Goal: Communication & Community: Participate in discussion

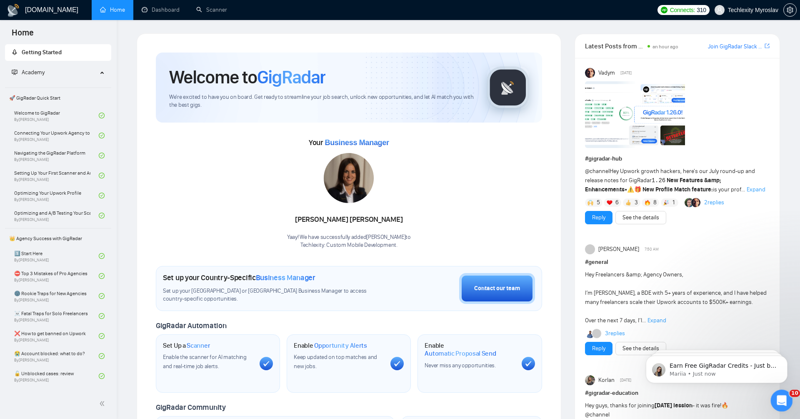
click at [785, 399] on icon "Open Intercom Messenger" at bounding box center [781, 400] width 14 height 14
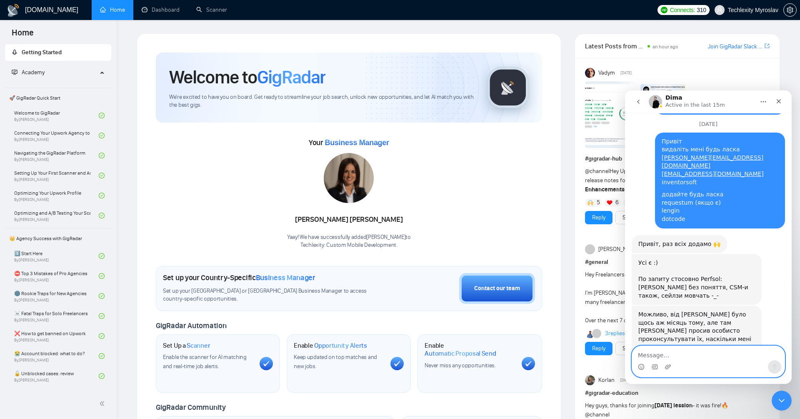
click at [684, 355] on textarea "Message…" at bounding box center [708, 353] width 153 height 14
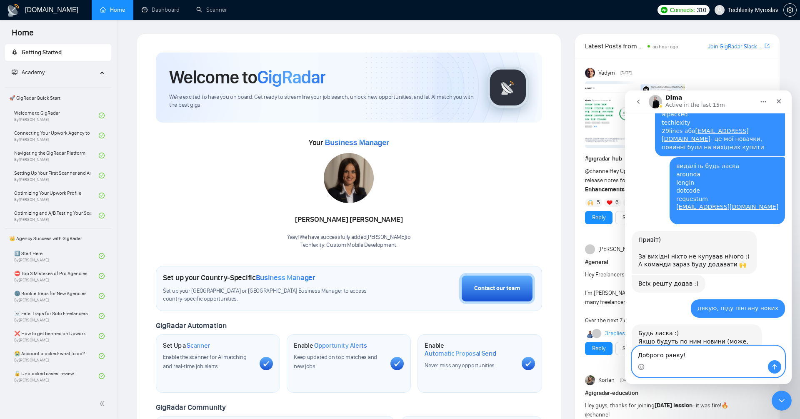
paste textarea "[PERSON_NAME] Stokoz"
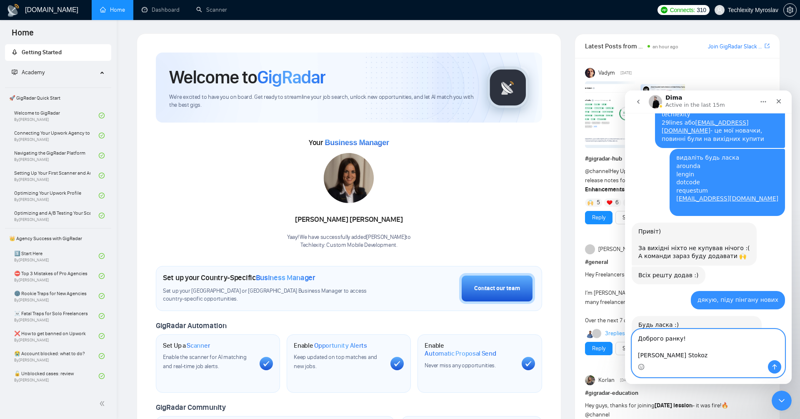
scroll to position [8677, 0]
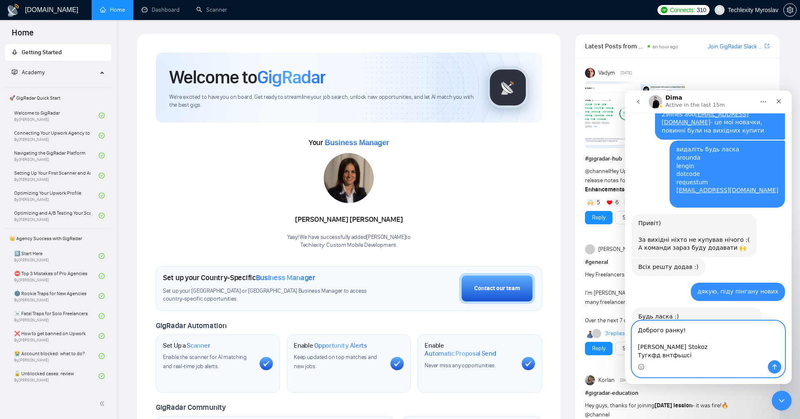
drag, startPoint x: 701, startPoint y: 355, endPoint x: 635, endPoint y: 354, distance: 65.9
click at [635, 354] on textarea "Доброго ранку! [PERSON_NAME] Stokoz Тугкфд внтфьшсі" at bounding box center [708, 340] width 153 height 39
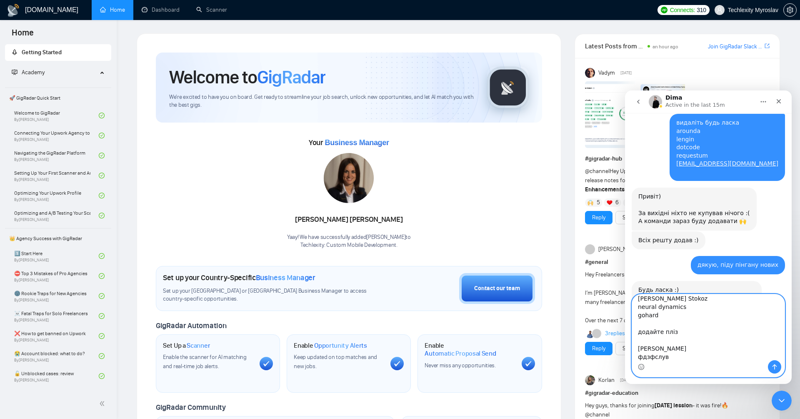
scroll to position [23, 0]
drag, startPoint x: 669, startPoint y: 357, endPoint x: 631, endPoint y: 350, distance: 38.6
click at [631, 350] on div "Доброго ранку! [PERSON_NAME] Stokoz neural dynamics gohard додайте пліз еусрдуч…" at bounding box center [708, 335] width 167 height 83
type textarea "Доброго ранку! [PERSON_NAME] Stokoz neural dynamics gohard додайте пліз видаліт…"
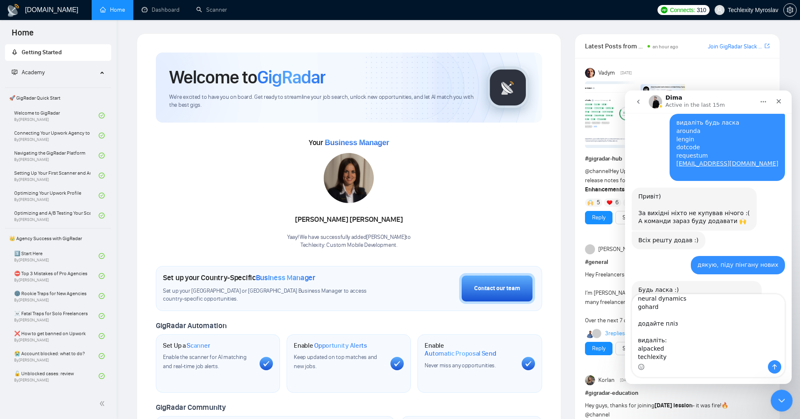
click at [786, 397] on div "Close Intercom Messenger" at bounding box center [781, 399] width 20 height 20
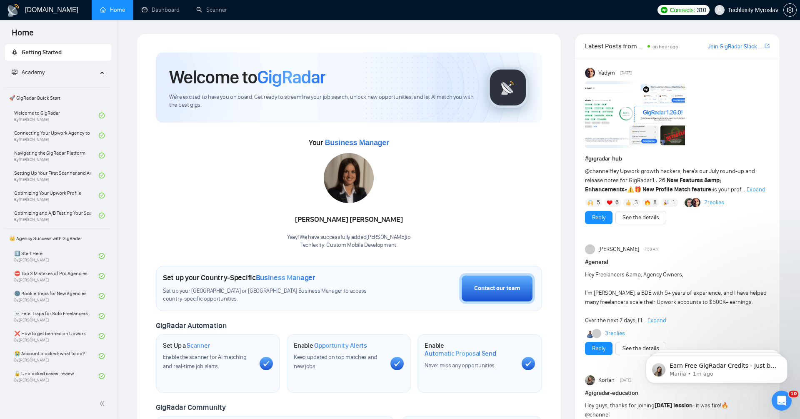
scroll to position [8704, 0]
click at [777, 395] on div "Open Intercom Messenger" at bounding box center [781, 400] width 28 height 28
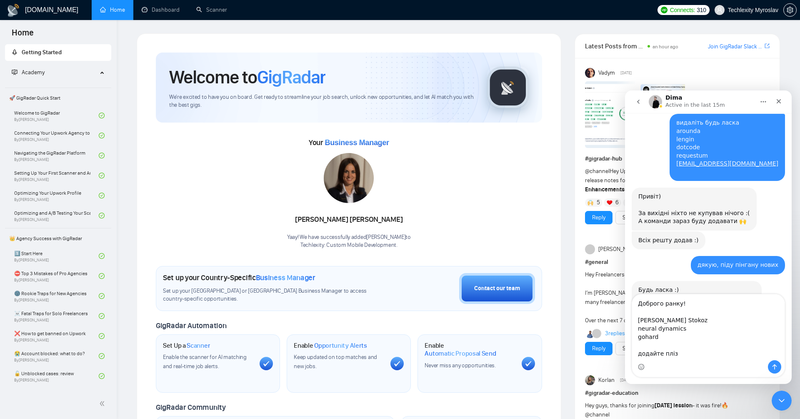
scroll to position [32, 0]
click at [695, 357] on textarea "Доброго ранку! [PERSON_NAME] Stokoz neural dynamics gohard додайте пліз видаліт…" at bounding box center [708, 327] width 153 height 66
type textarea "Доброго ранку! [PERSON_NAME] Stokoz neural dynamics gohard додайте пліз видаліт…"
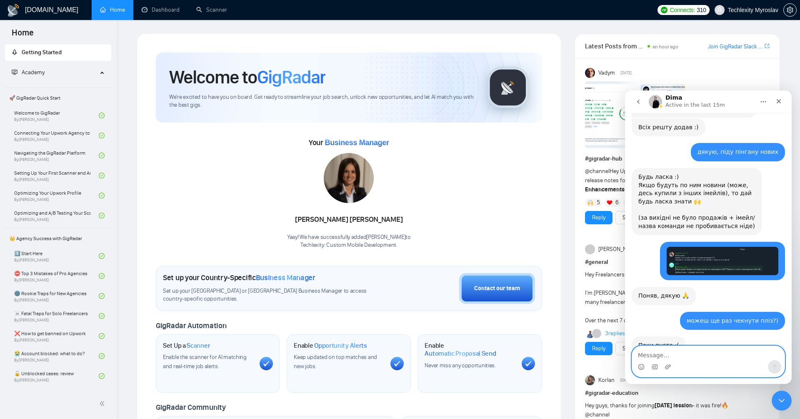
scroll to position [8819, 0]
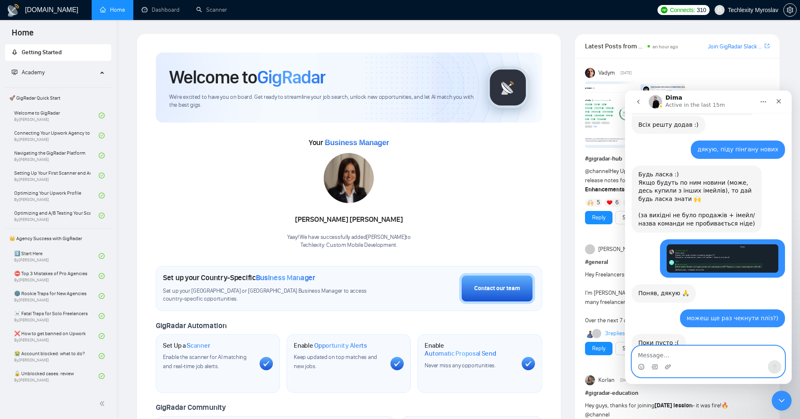
click at [713, 351] on textarea "Message…" at bounding box center [708, 353] width 153 height 14
type textarea "а які є?)"
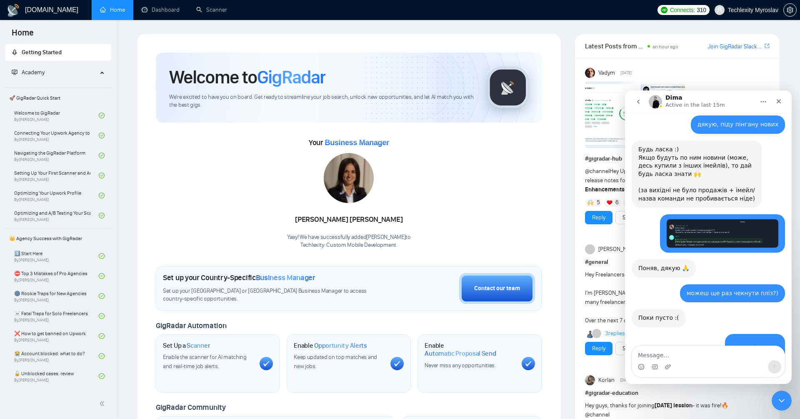
click at [709, 361] on div "Intercom messenger" at bounding box center [708, 366] width 153 height 13
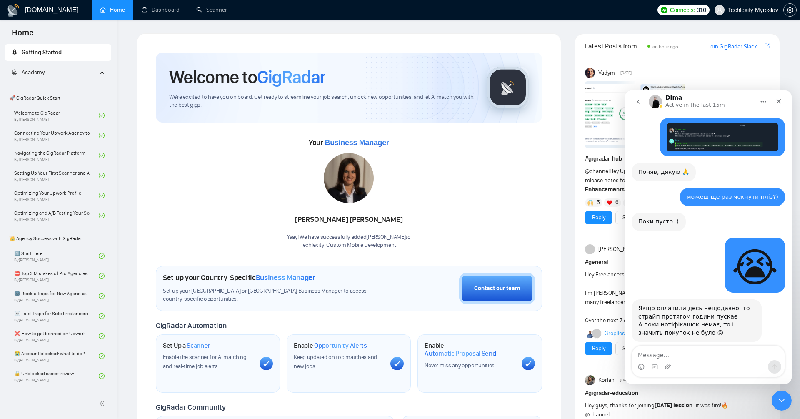
scroll to position [8967, 0]
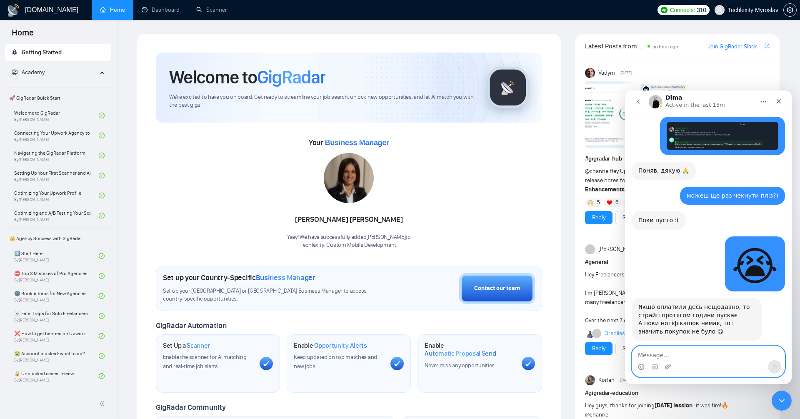
click at [701, 358] on textarea "Message…" at bounding box center [708, 353] width 153 height 14
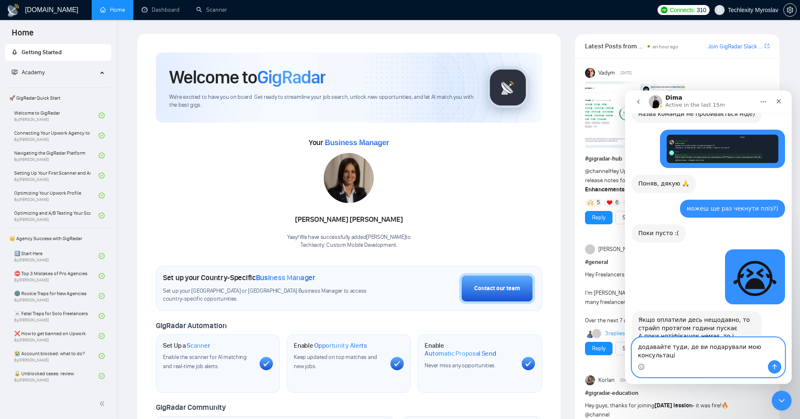
scroll to position [8987, 0]
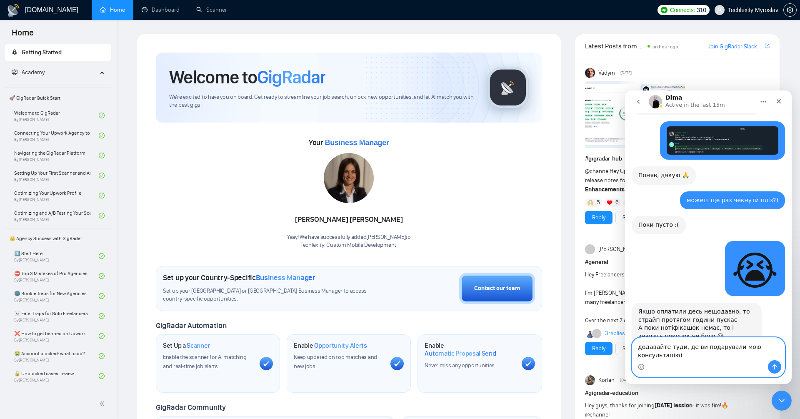
type textarea "додавайте туди, де ви подарували мою консультацію))"
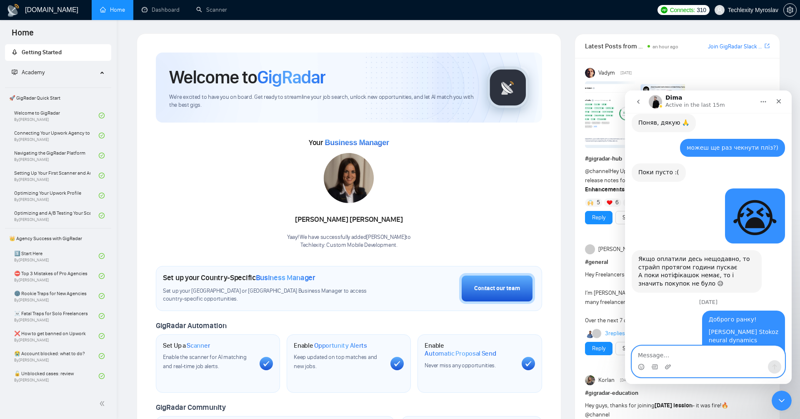
scroll to position [9044, 0]
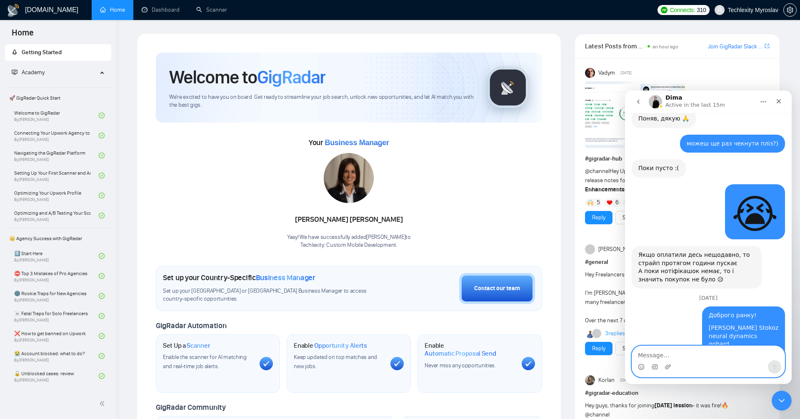
click at [739, 356] on textarea "Message…" at bounding box center [708, 353] width 153 height 14
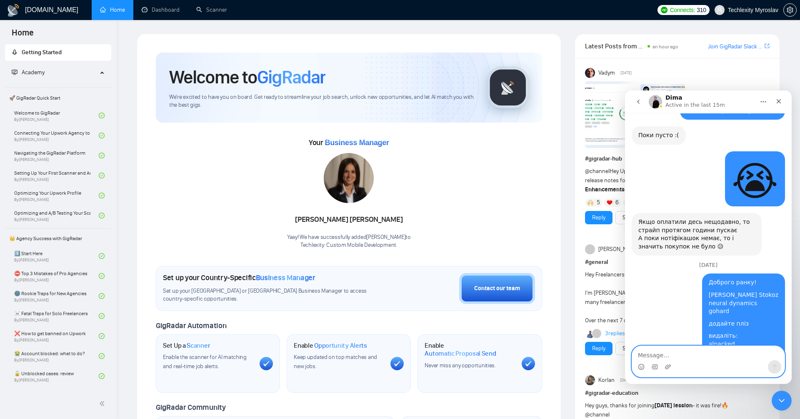
scroll to position [9104, 0]
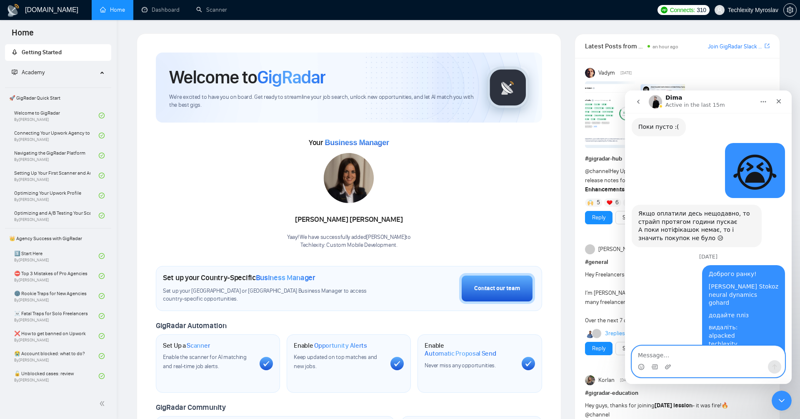
click at [711, 356] on textarea "Message…" at bounding box center [708, 353] width 153 height 14
click at [715, 348] on textarea "Message…" at bounding box center [708, 353] width 153 height 14
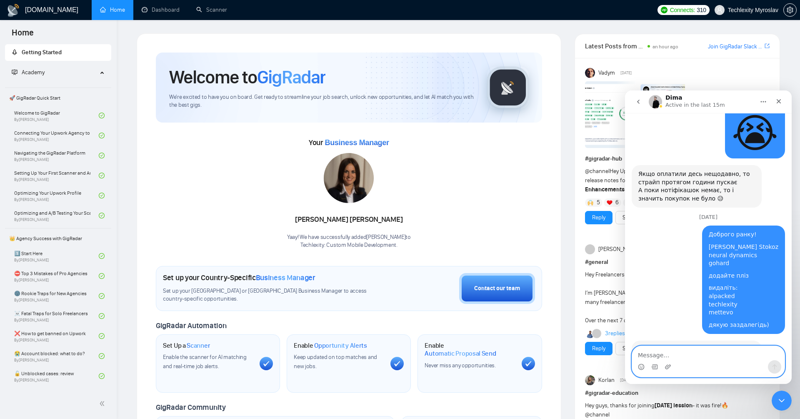
scroll to position [9194, 0]
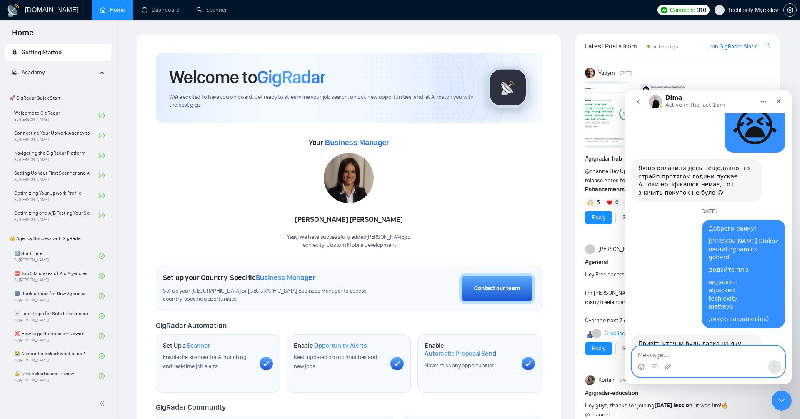
click at [689, 357] on textarea "Message…" at bounding box center [708, 353] width 153 height 14
type textarea "дякую)"
